Goal: Check status

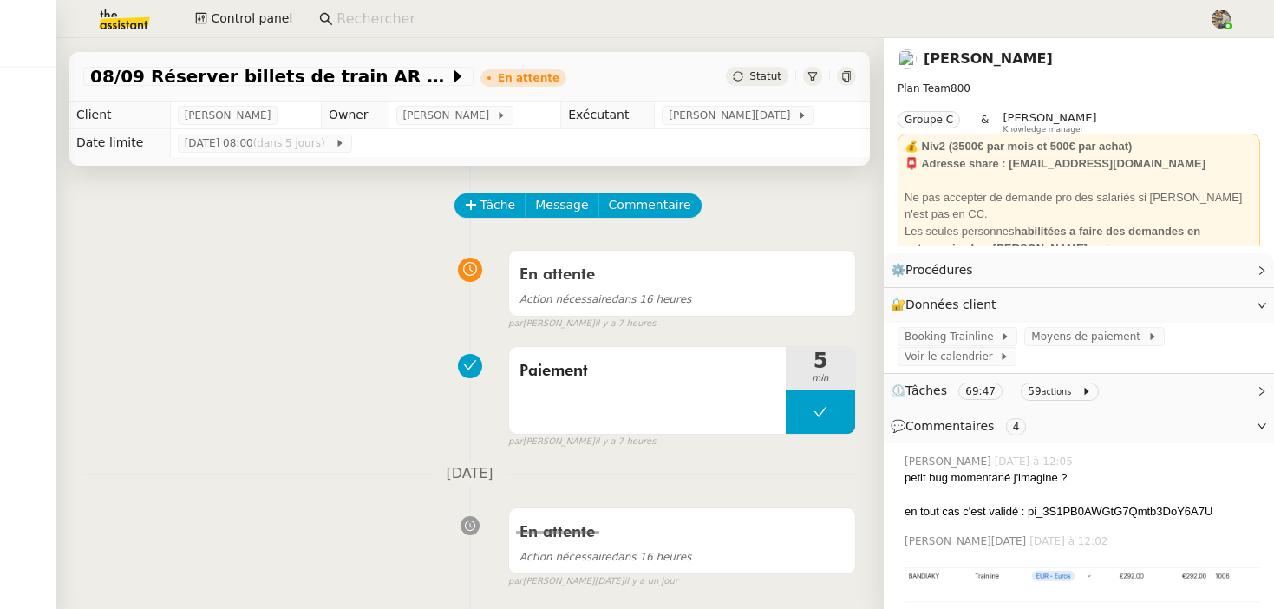
scroll to position [299, 0]
